Goal: Answer question/provide support

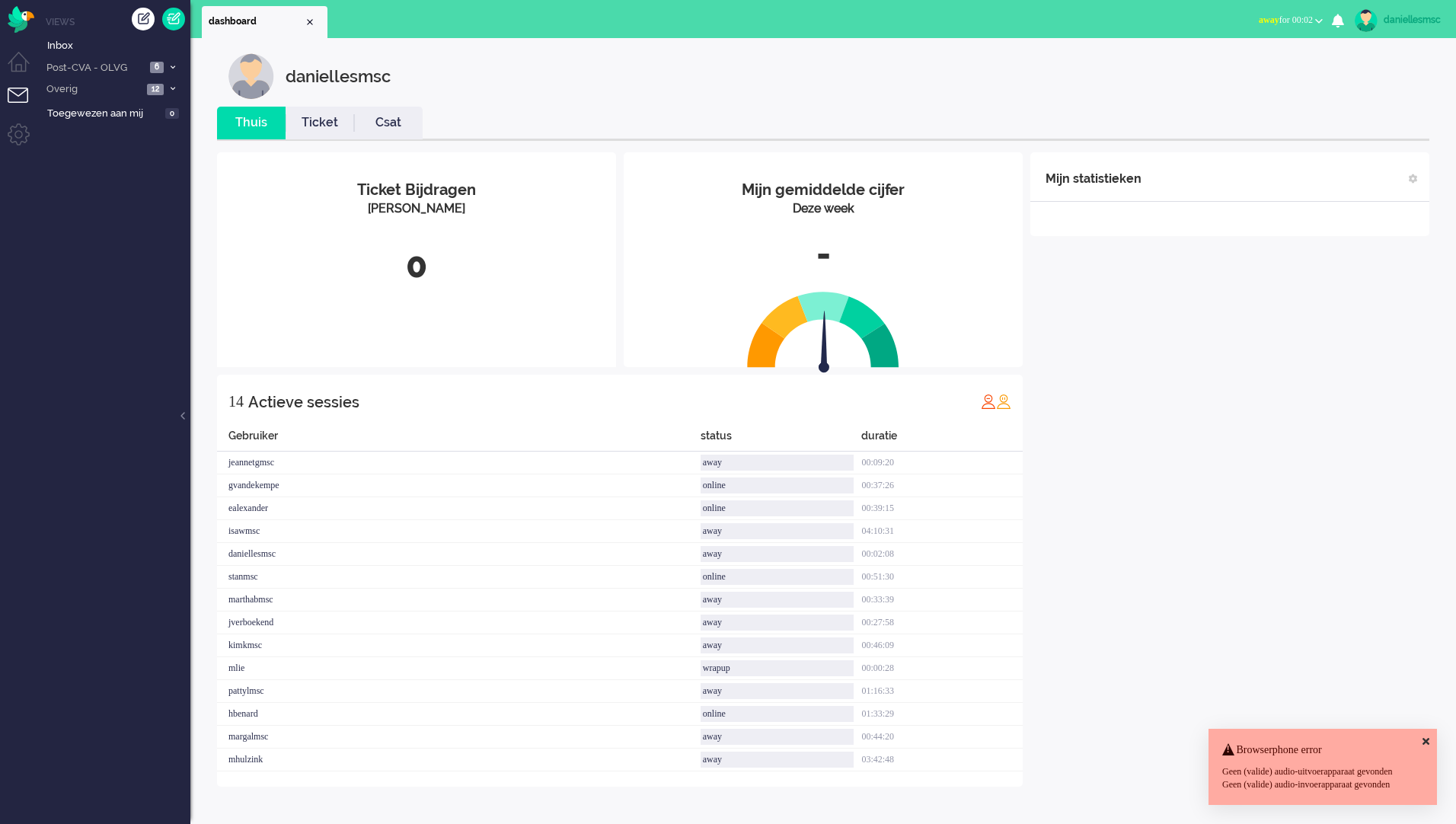
click at [1422, 736] on icon at bounding box center [1426, 741] width 7 height 10
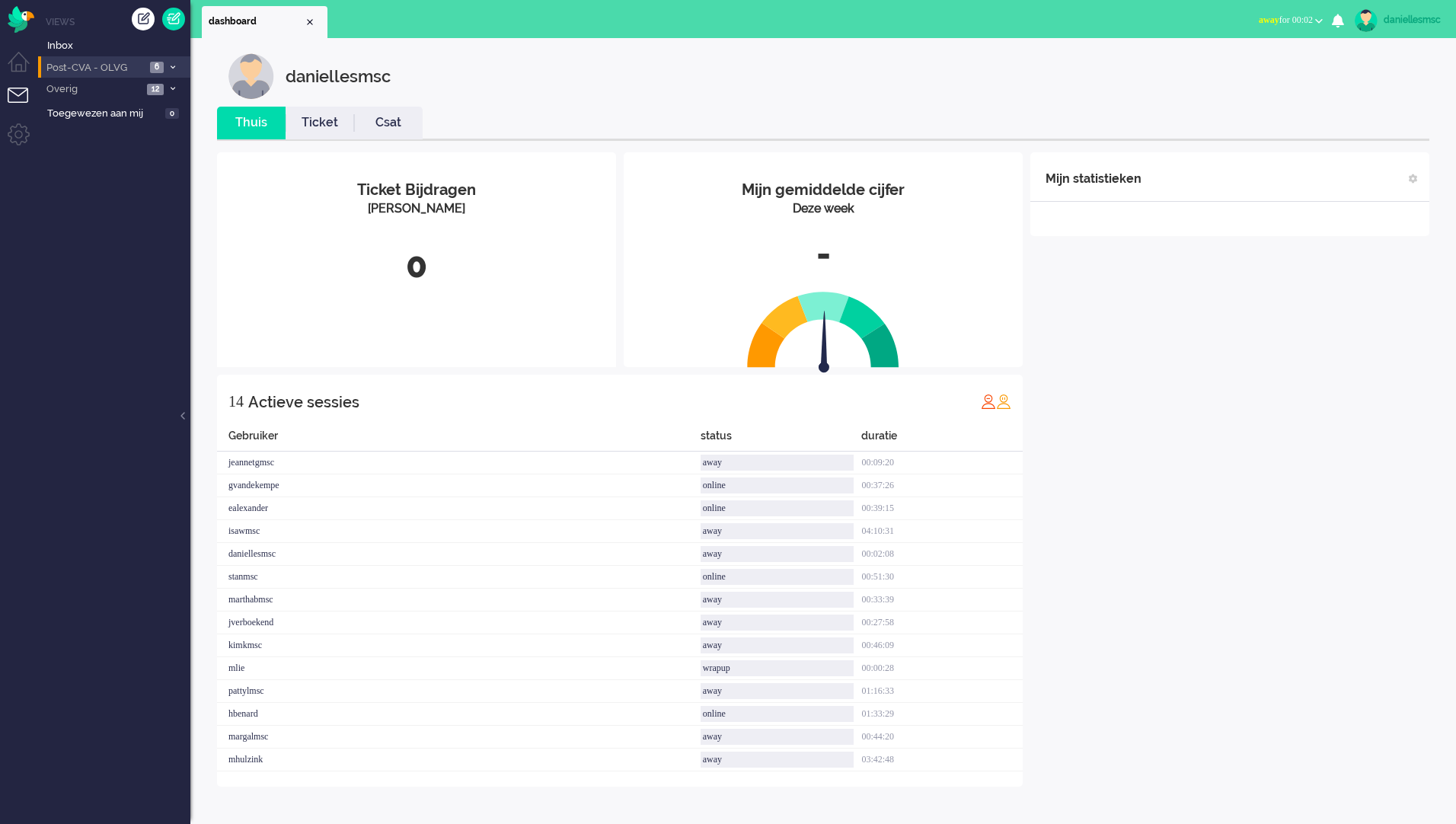
click at [143, 64] on span "Post-CVA - OLVG" at bounding box center [95, 68] width 101 height 15
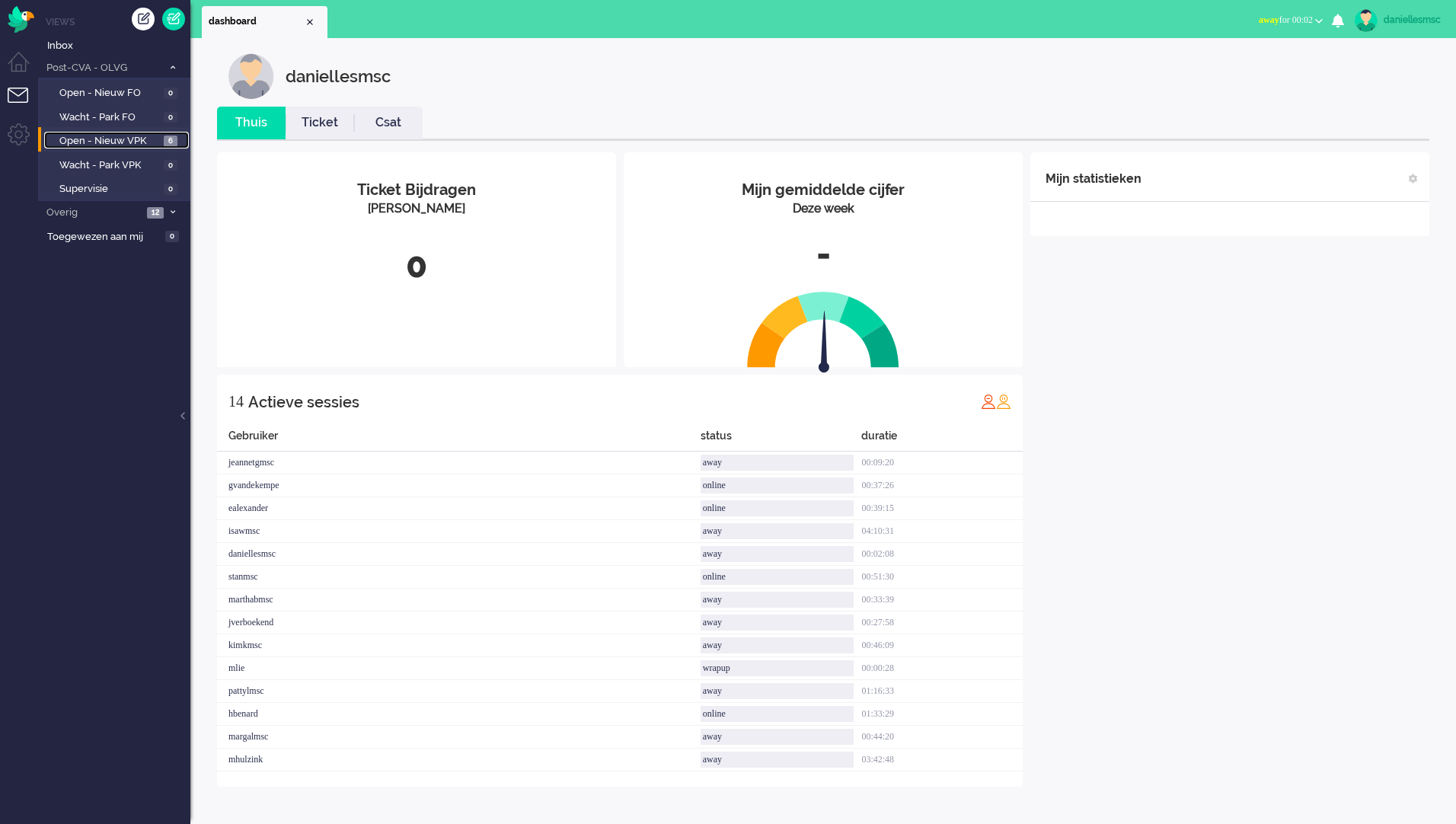
click at [117, 142] on span "Open - Nieuw VPK" at bounding box center [109, 141] width 101 height 15
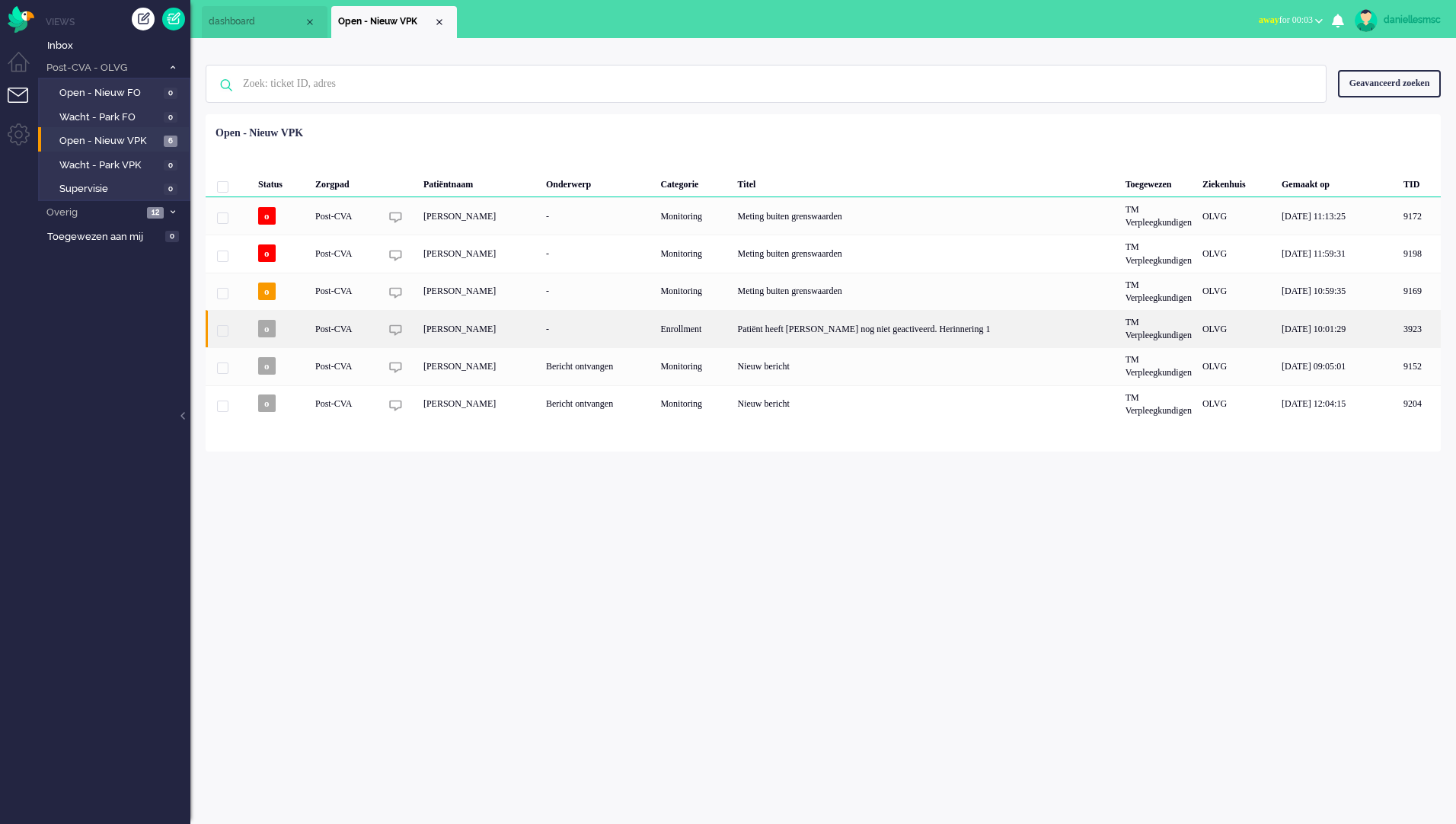
click at [654, 335] on div "Post-CVA" at bounding box center [692, 328] width 77 height 37
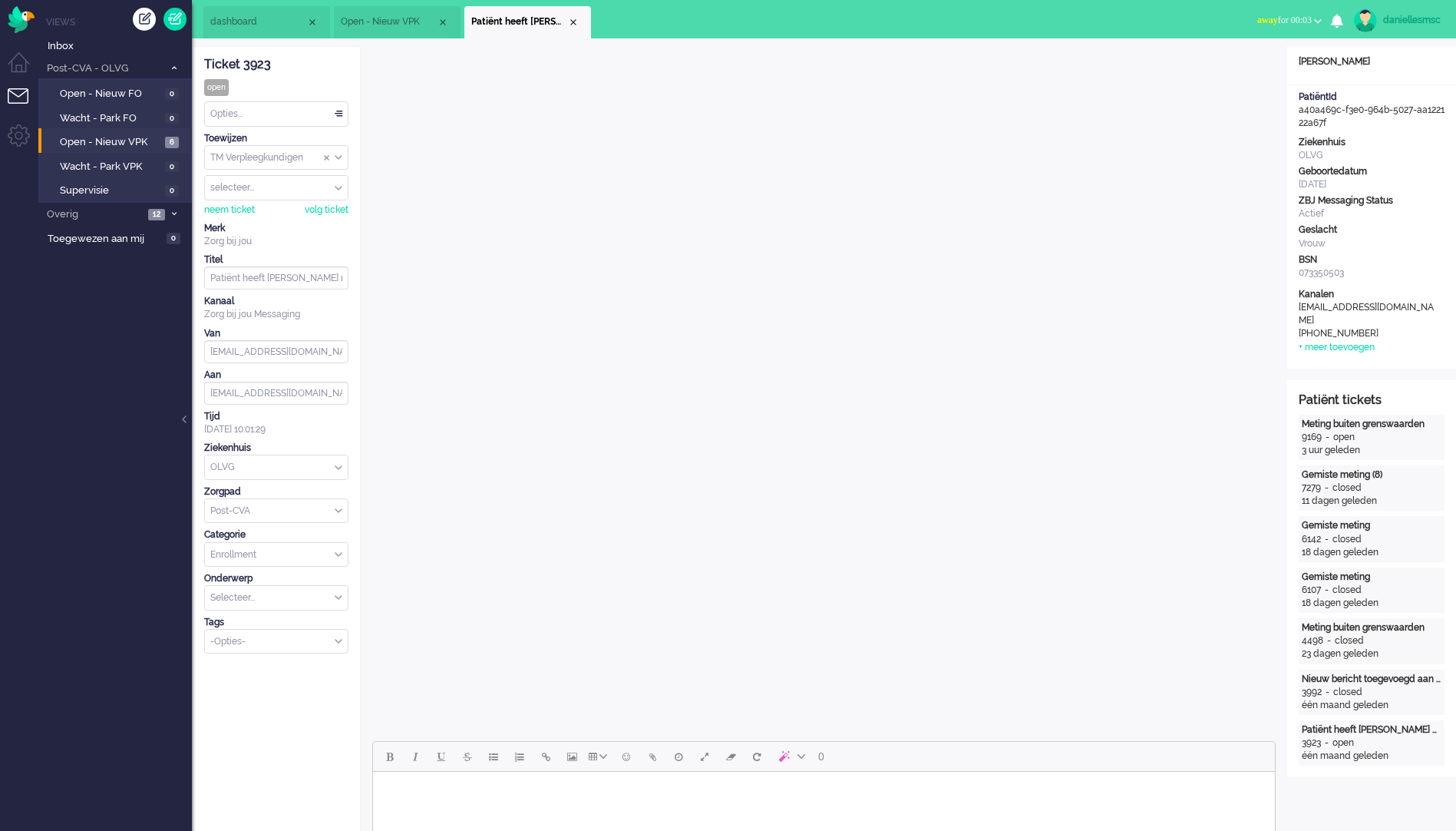
click at [580, 21] on li "Patiënt heeft [PERSON_NAME] nog niet geactiveerd. Herinnering 1" at bounding box center [528, 22] width 127 height 32
click at [578, 23] on div "Close tab" at bounding box center [573, 23] width 12 height 12
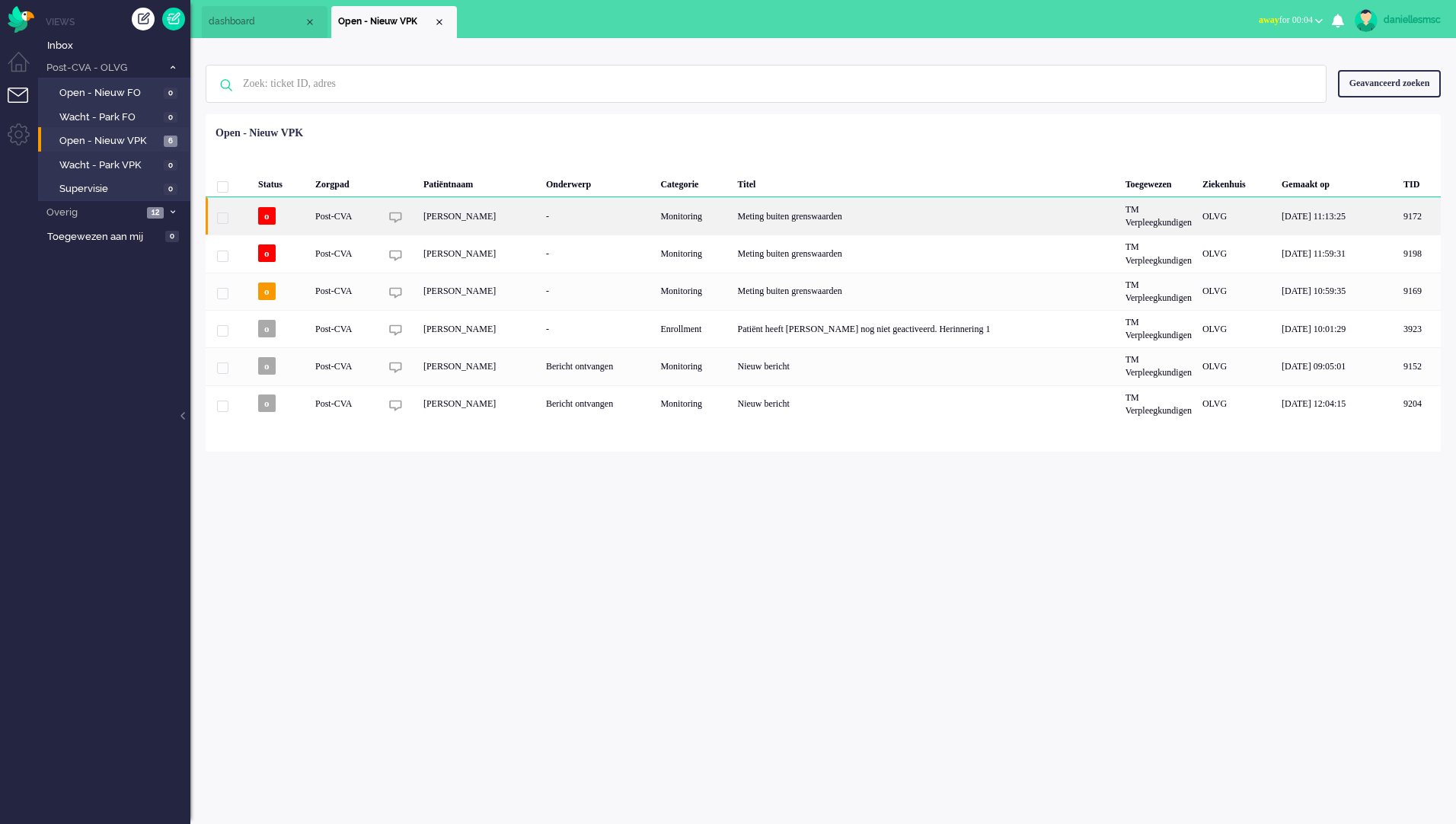
click at [464, 216] on div "[PERSON_NAME]" at bounding box center [479, 215] width 123 height 37
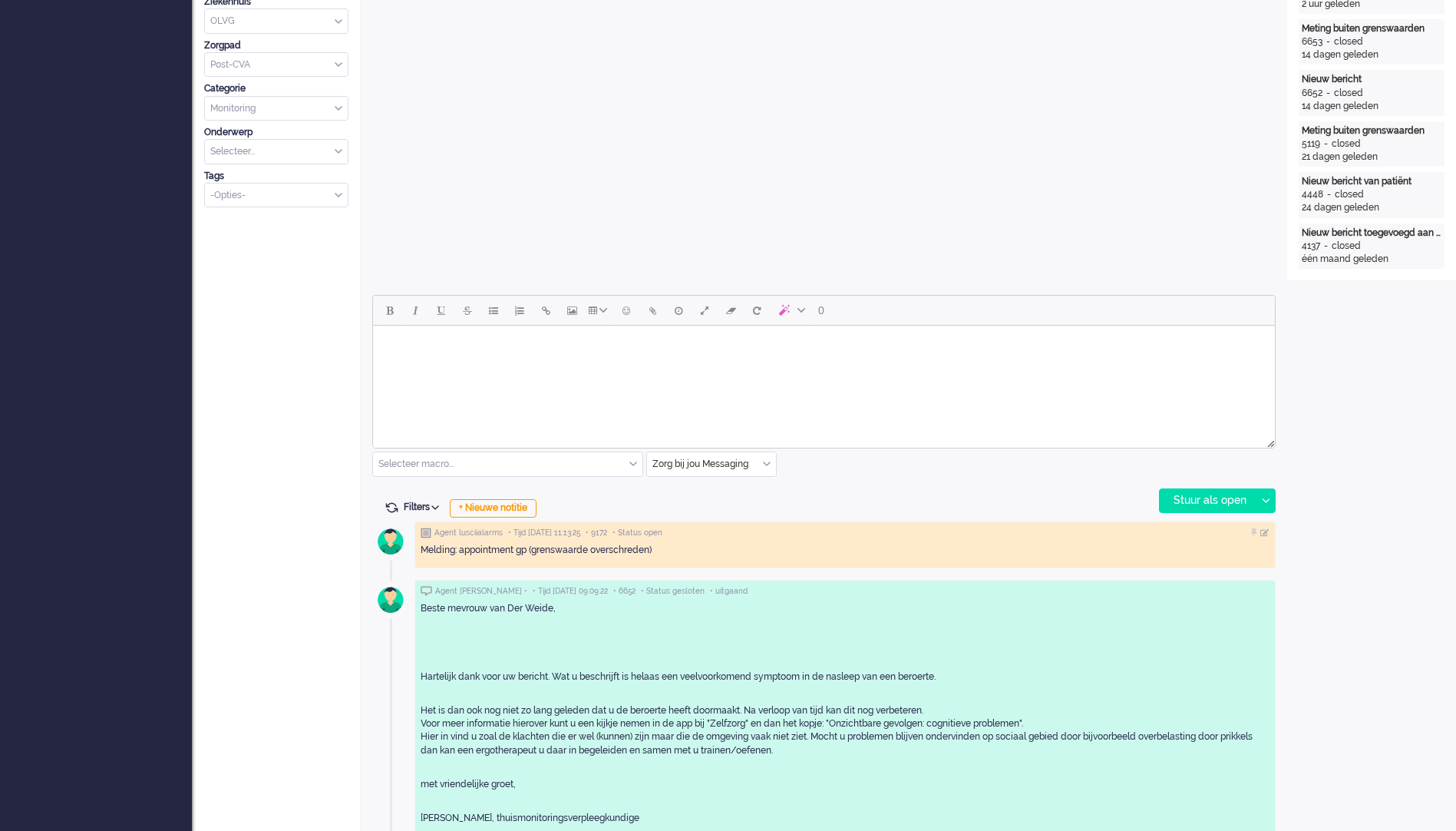
scroll to position [461, 0]
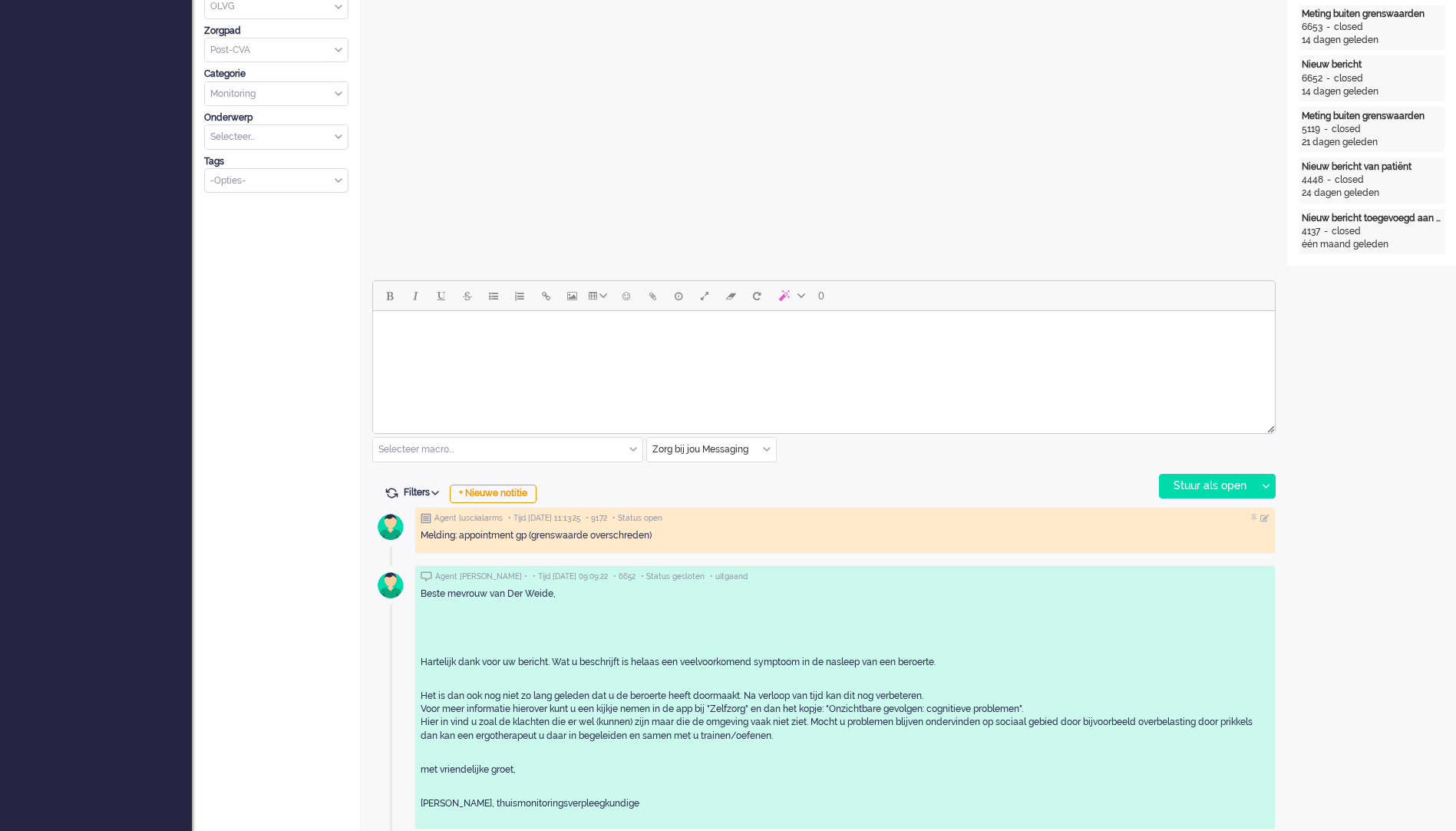
click at [461, 350] on html at bounding box center [824, 330] width 902 height 39
click at [540, 446] on input "text" at bounding box center [507, 449] width 270 height 23
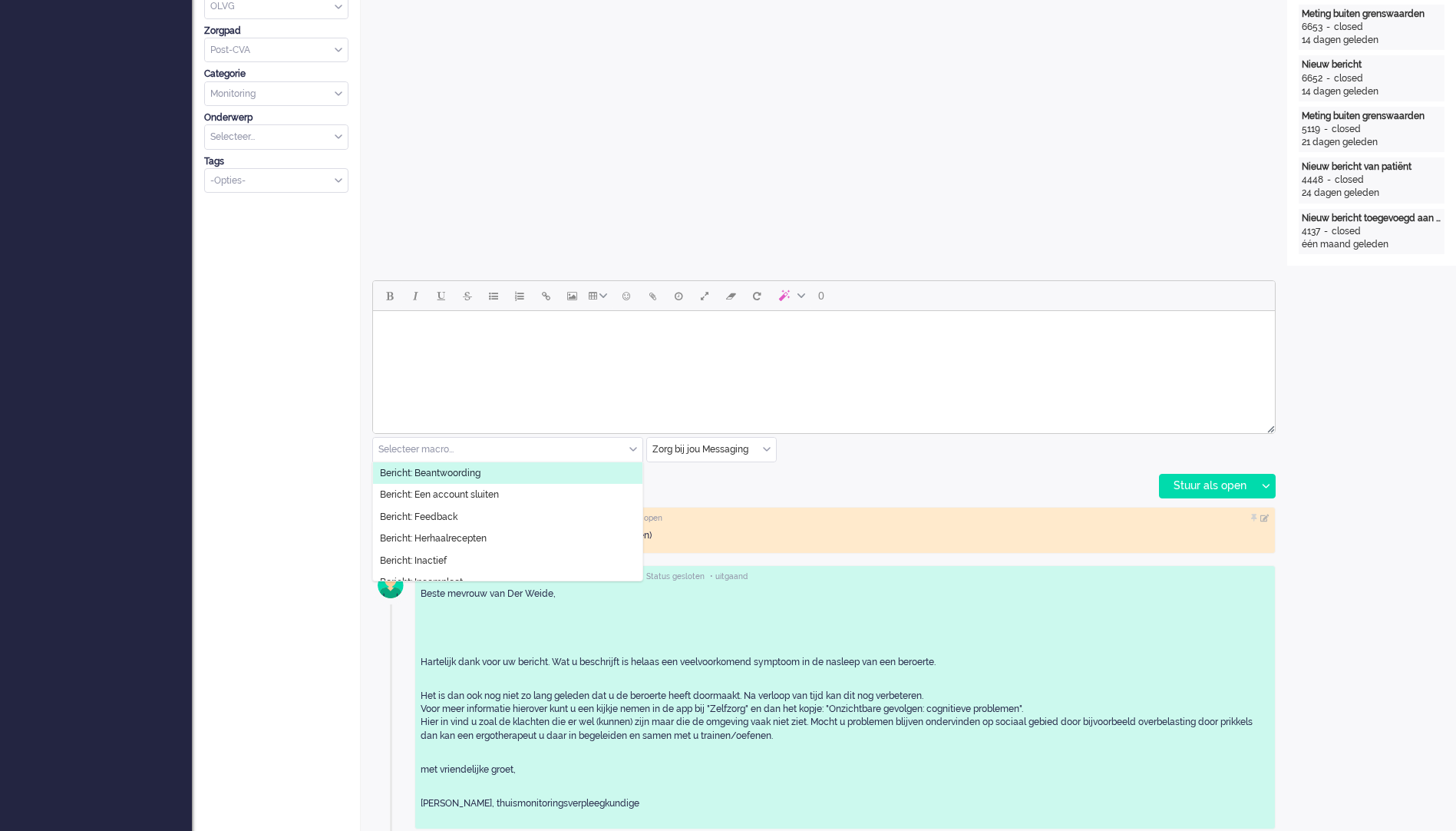
click at [509, 472] on li "Bericht: Beantwoording" at bounding box center [507, 474] width 270 height 23
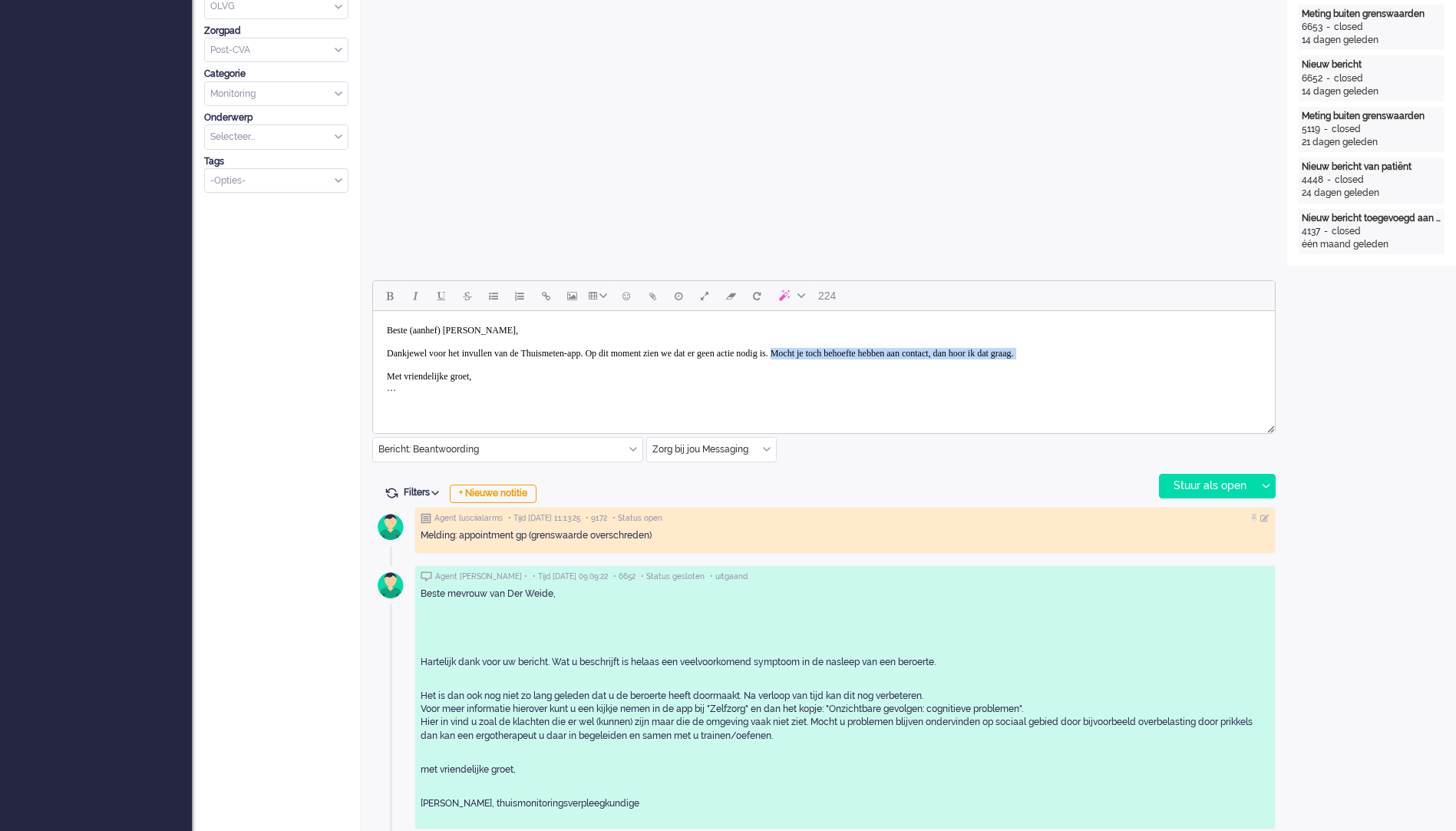
drag, startPoint x: 871, startPoint y: 351, endPoint x: 1037, endPoint y: 365, distance: 166.6
click at [1037, 365] on body "Beste (aanhef) [PERSON_NAME], Dankjewel voor het invullen van de Thuismeten-app…" at bounding box center [824, 359] width 890 height 84
click at [616, 388] on body "Beste (aanhef) [PERSON_NAME], Dankjewel voor het invullen van de Thuismeten-app…" at bounding box center [824, 359] width 890 height 84
click at [1248, 356] on body "Beste (aanhef) [PERSON_NAME], Dankjewel voor het invullen van de Thuismeten-app…" at bounding box center [824, 359] width 890 height 84
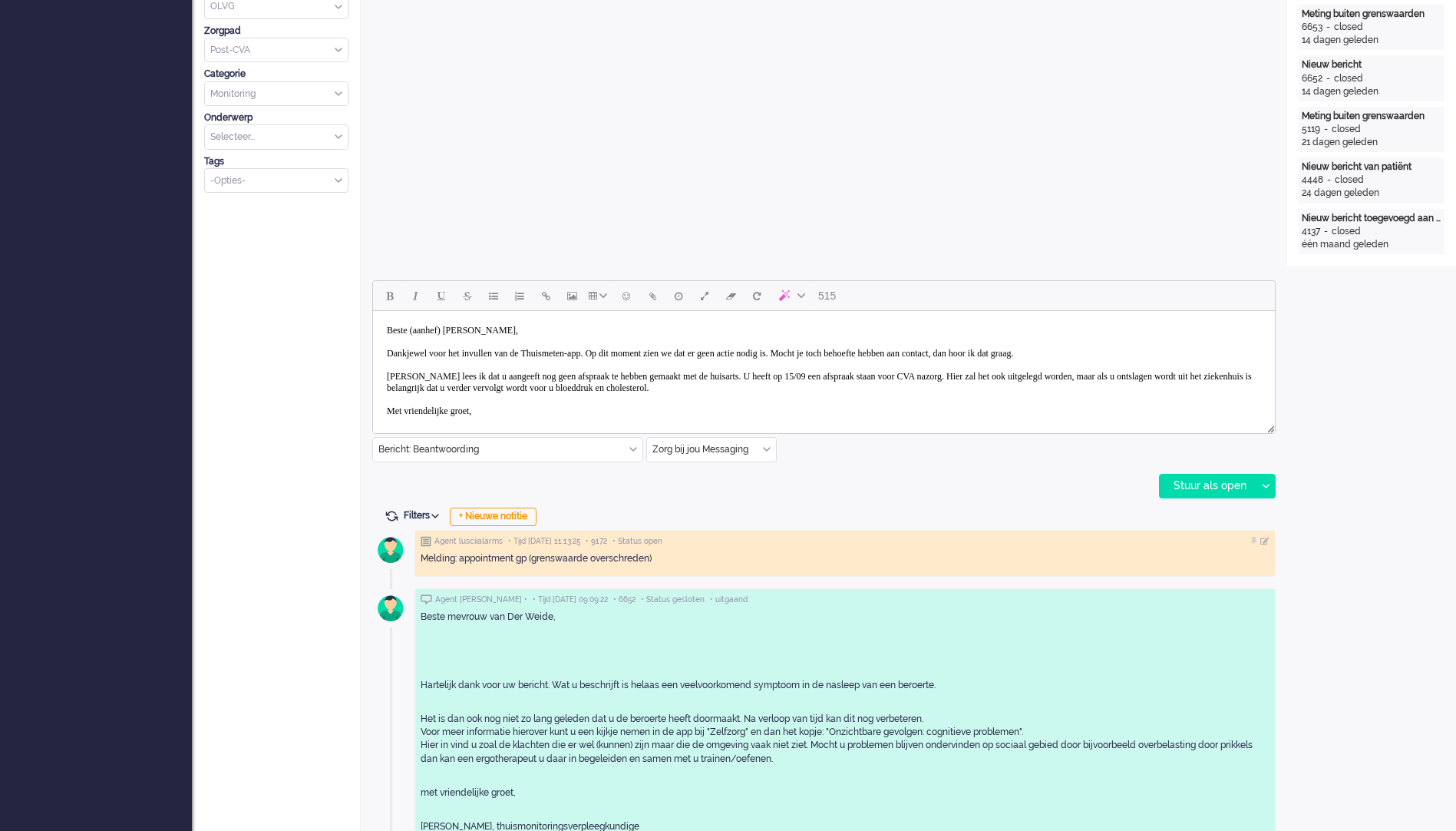
click at [982, 398] on body "Beste (aanhef) [PERSON_NAME], Dankjewel voor het invullen van de Thuismeten-app…" at bounding box center [824, 376] width 890 height 119
click at [938, 396] on body "Beste (aanhef) [PERSON_NAME], Dankjewel voor het invullen van de Thuismeten-app…" at bounding box center [824, 376] width 890 height 119
click at [928, 391] on body "Beste (aanhef) [PERSON_NAME], Dankjewel voor het invullen van de Thuismeten-app…" at bounding box center [824, 376] width 890 height 119
click at [1145, 388] on body "Beste (aanhef) [PERSON_NAME], Dankjewel voor het invullen van de Thuismeten-app…" at bounding box center [824, 376] width 890 height 119
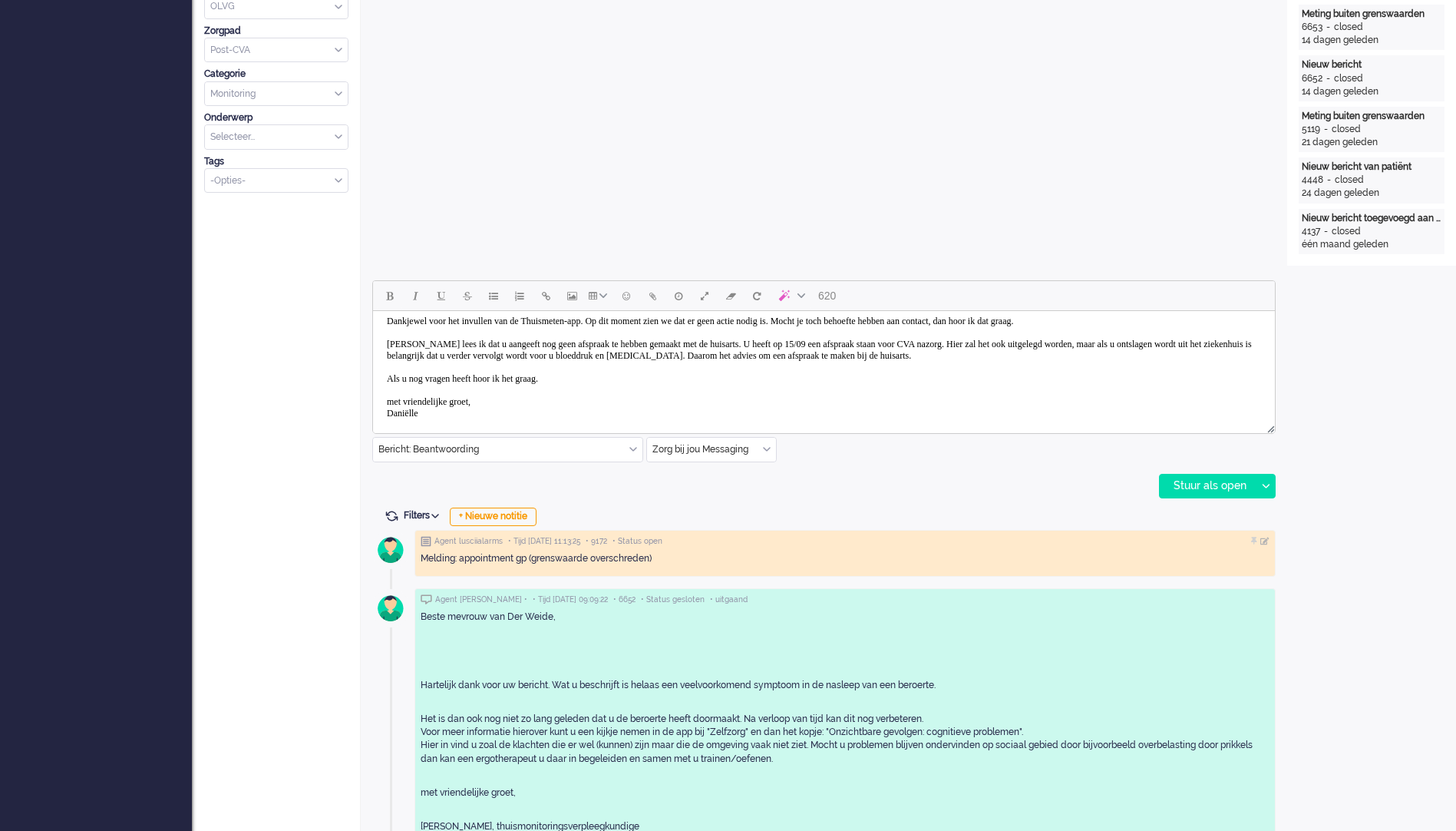
scroll to position [43, 0]
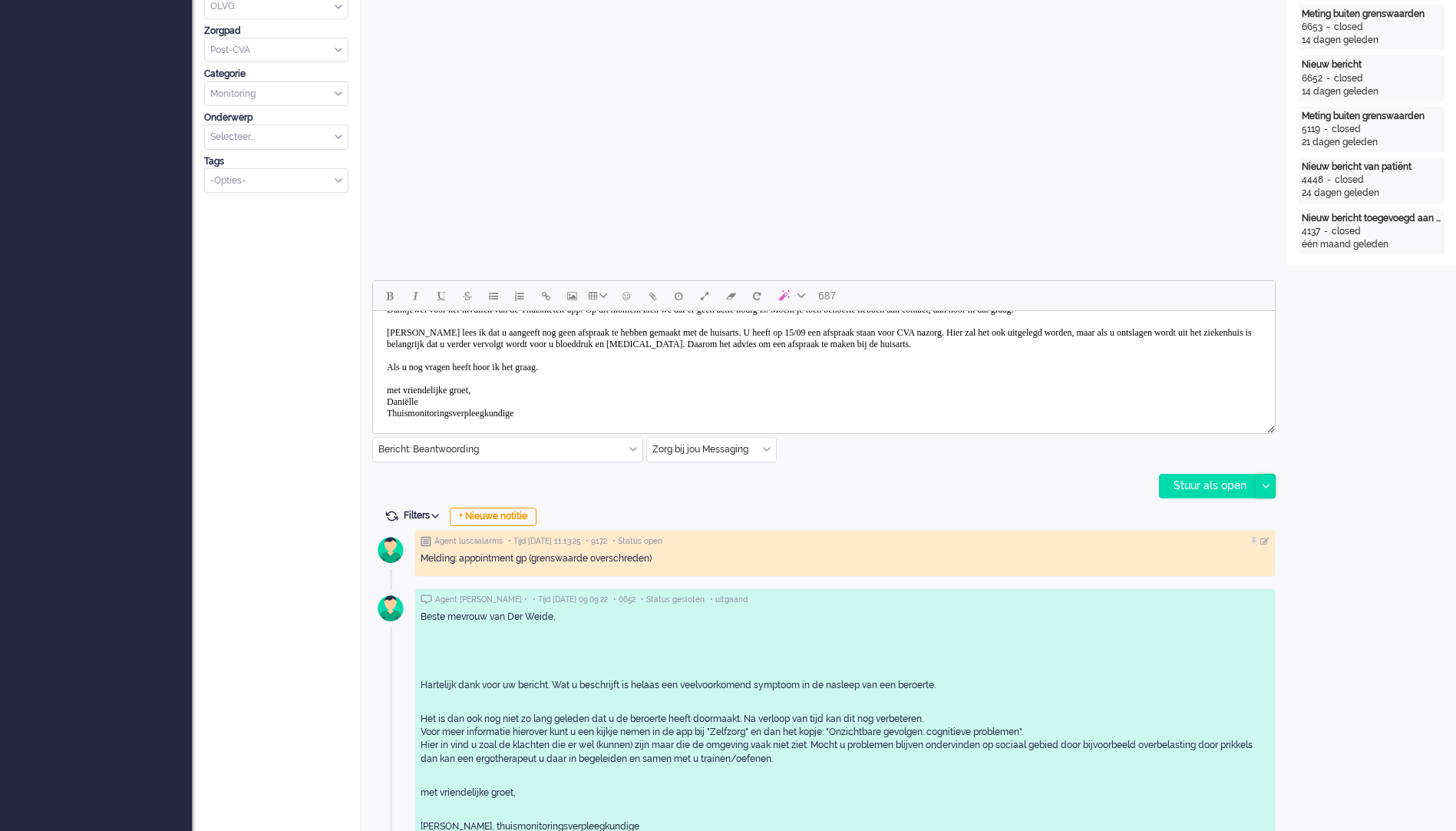
click at [1265, 487] on icon at bounding box center [1265, 486] width 8 height 4
click at [1247, 553] on div "Stuur als opgelost" at bounding box center [1224, 555] width 127 height 16
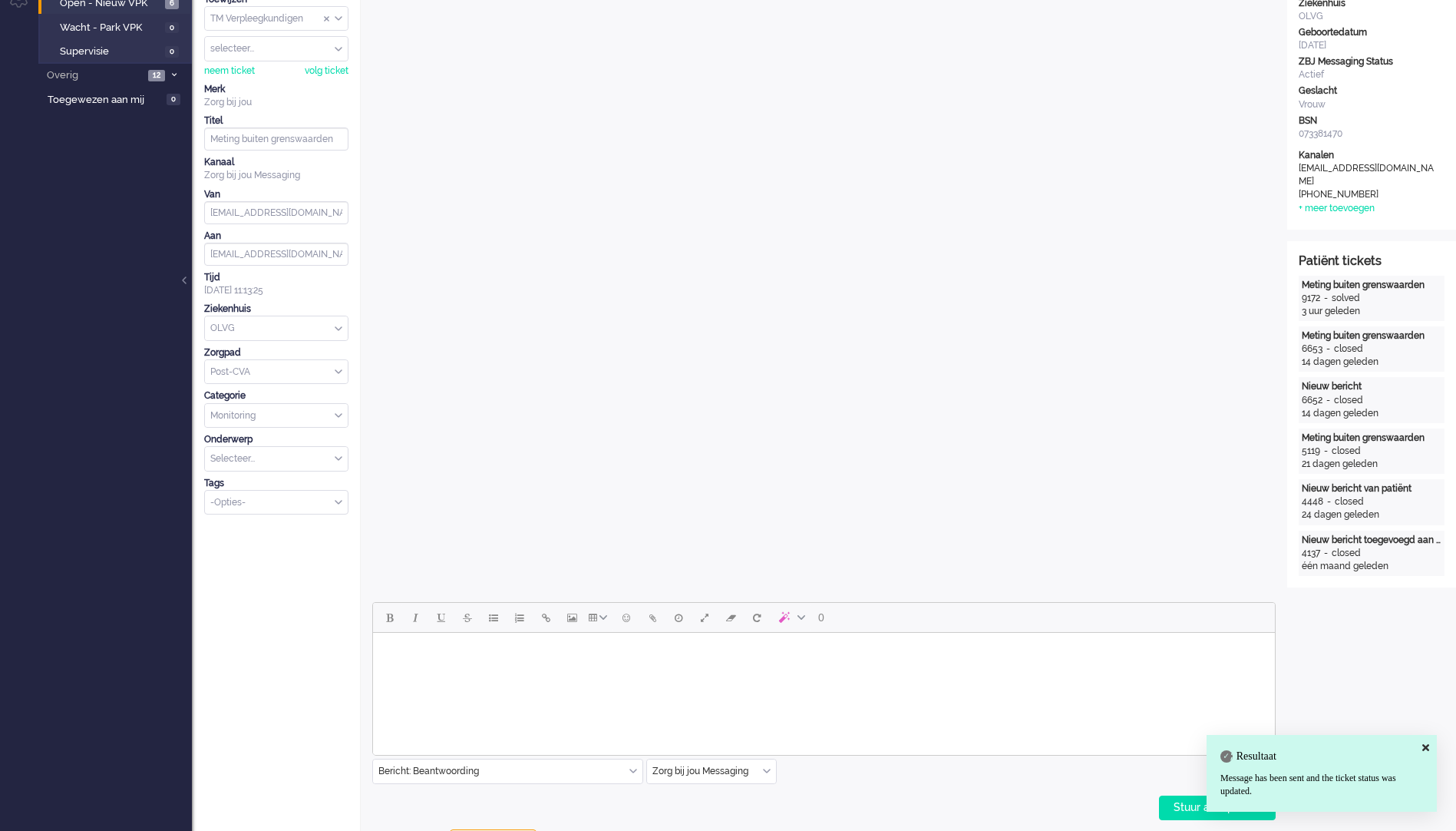
scroll to position [0, 0]
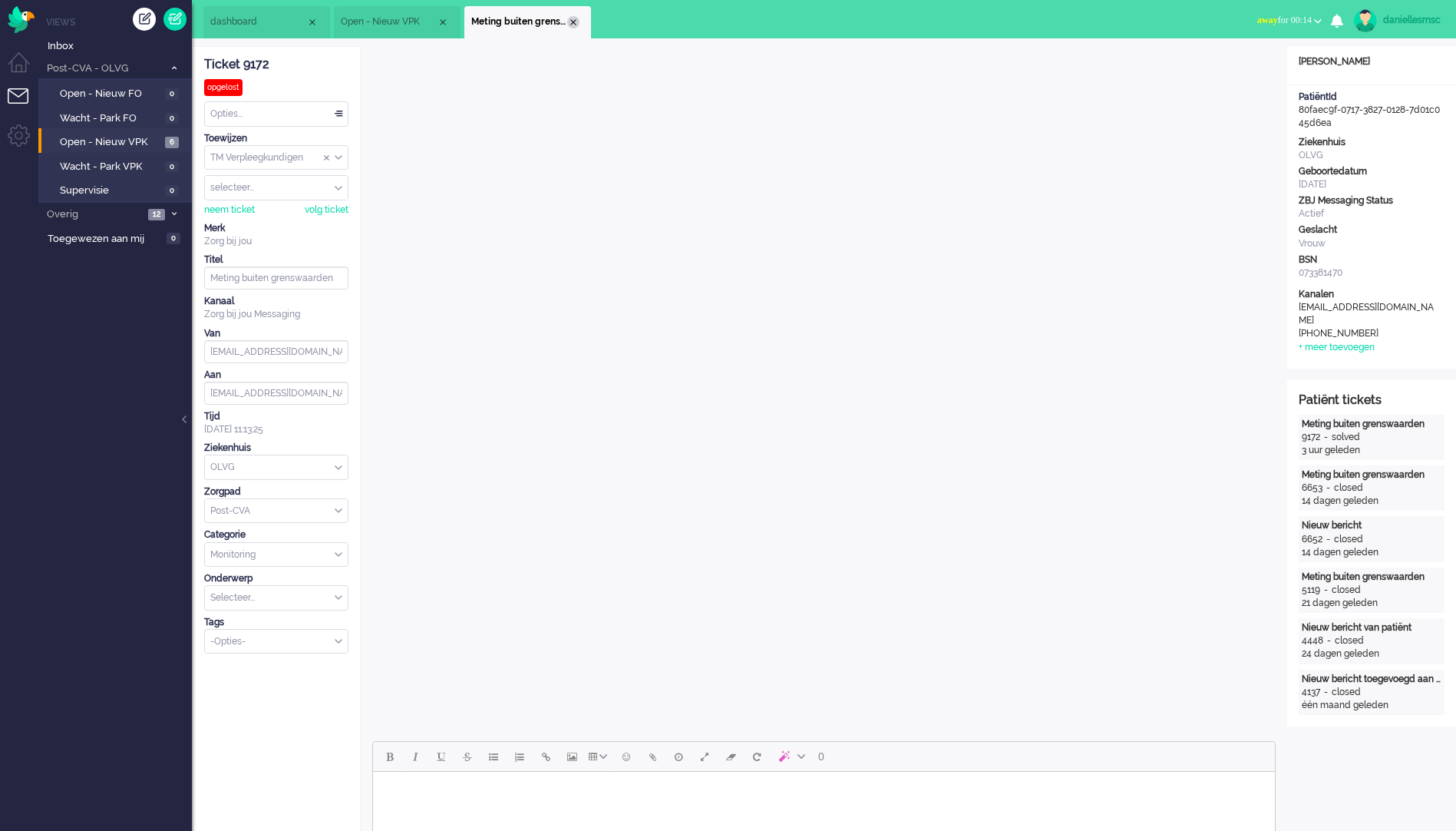
click at [569, 17] on div "Close tab" at bounding box center [573, 23] width 12 height 12
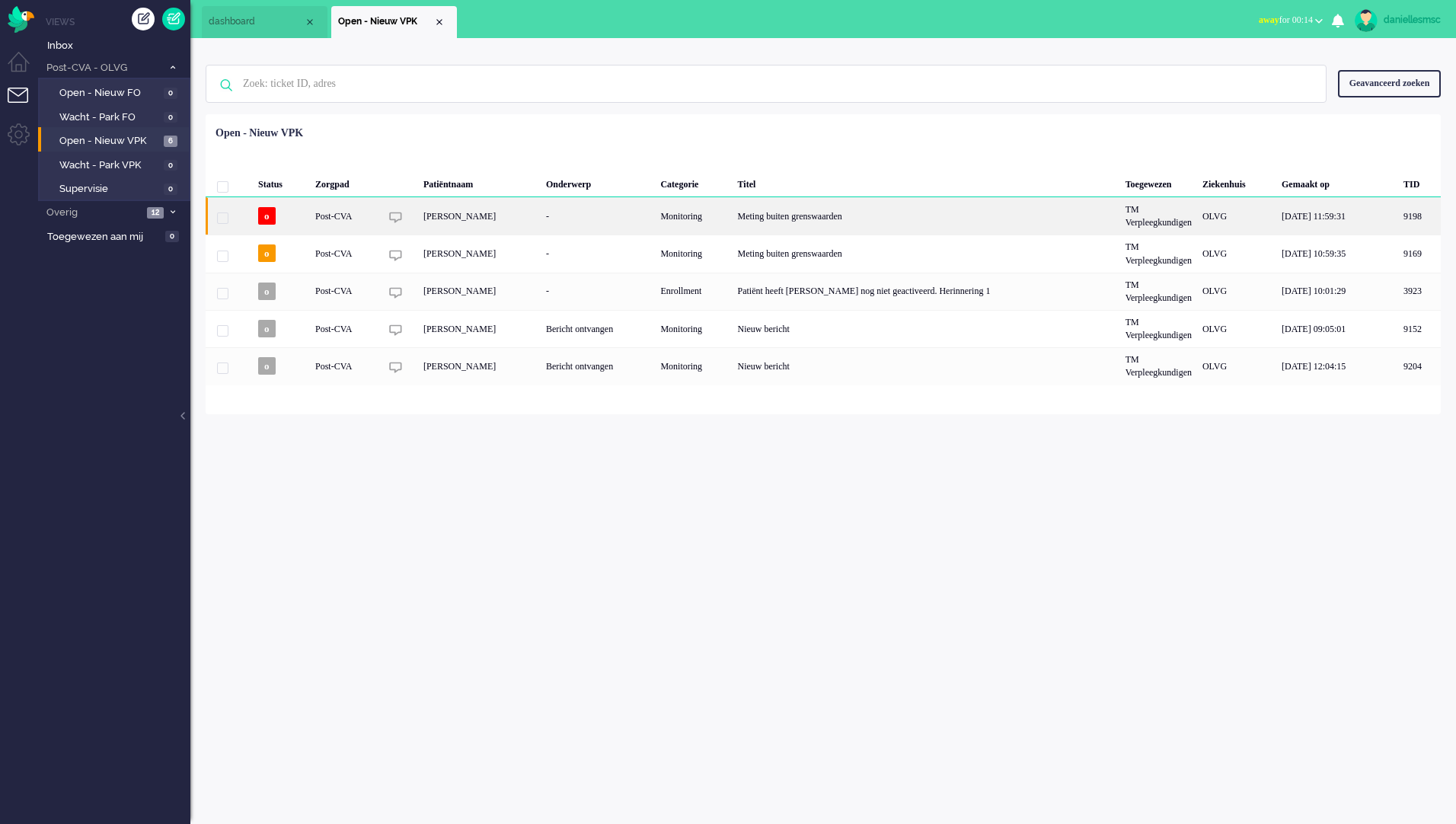
click at [588, 214] on div "-" at bounding box center [598, 215] width 115 height 37
